Goal: Task Accomplishment & Management: Complete application form

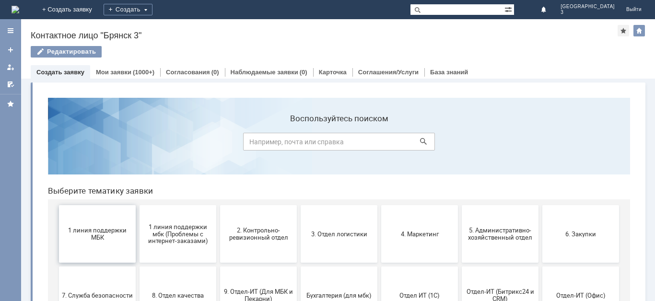
click at [79, 234] on span "1 линия поддержки МБК" at bounding box center [97, 234] width 71 height 14
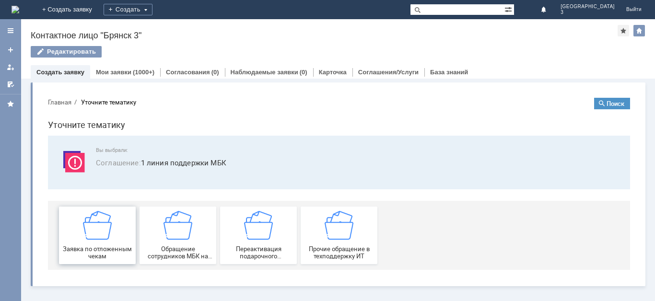
click at [105, 226] on img at bounding box center [97, 225] width 29 height 29
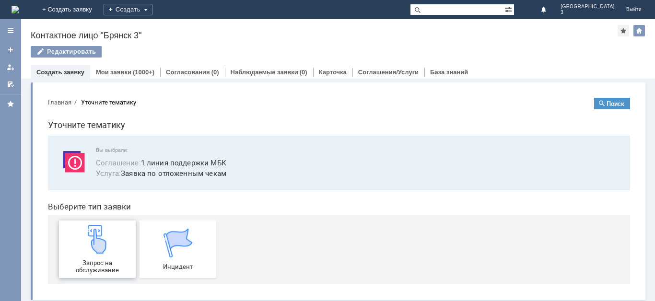
click at [98, 247] on img at bounding box center [97, 239] width 29 height 29
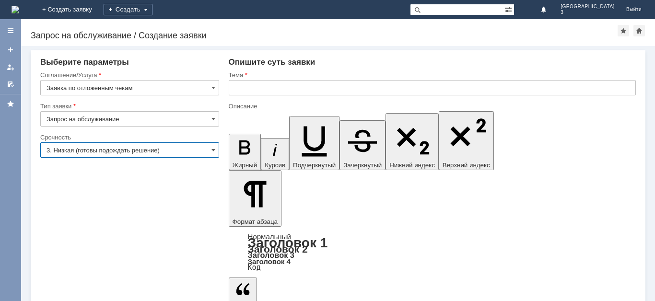
click at [160, 149] on input "3. Низкая (готовы подождать решение)" at bounding box center [129, 150] width 179 height 15
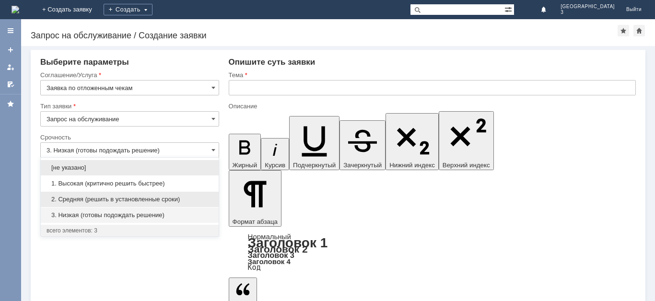
click at [140, 196] on span "2. Средняя (решить в установленные сроки)" at bounding box center [130, 200] width 166 height 8
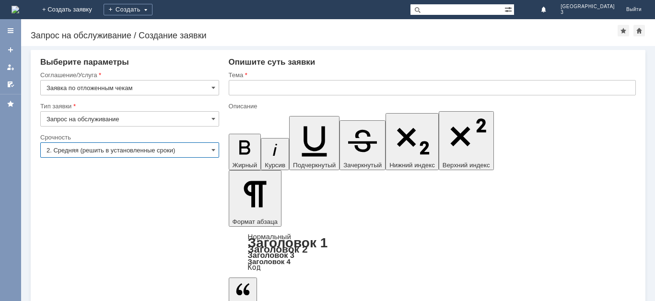
type input "2. Средняя (решить в установленные сроки)"
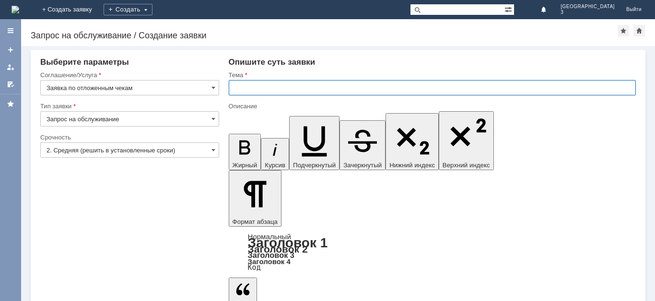
click at [264, 87] on input "text" at bounding box center [432, 87] width 407 height 15
type input "Отл чек"
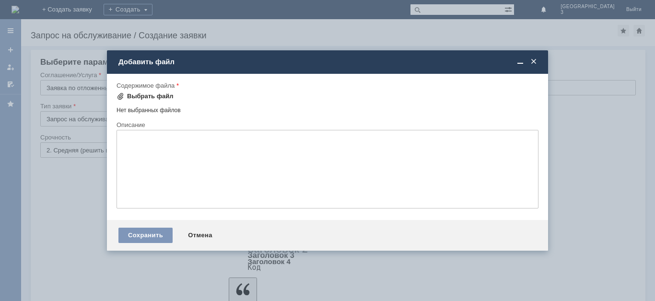
click at [123, 95] on span at bounding box center [121, 97] width 8 height 8
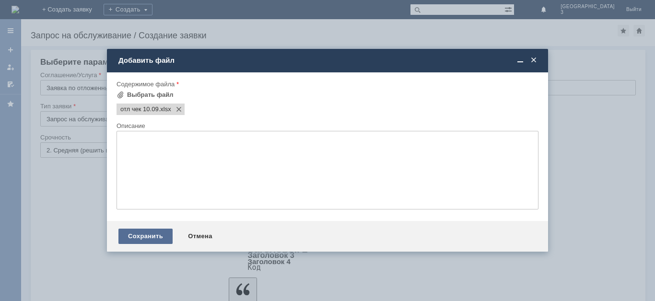
click at [164, 236] on div "Сохранить" at bounding box center [146, 236] width 54 height 15
